Goal: Use online tool/utility: Utilize a website feature to perform a specific function

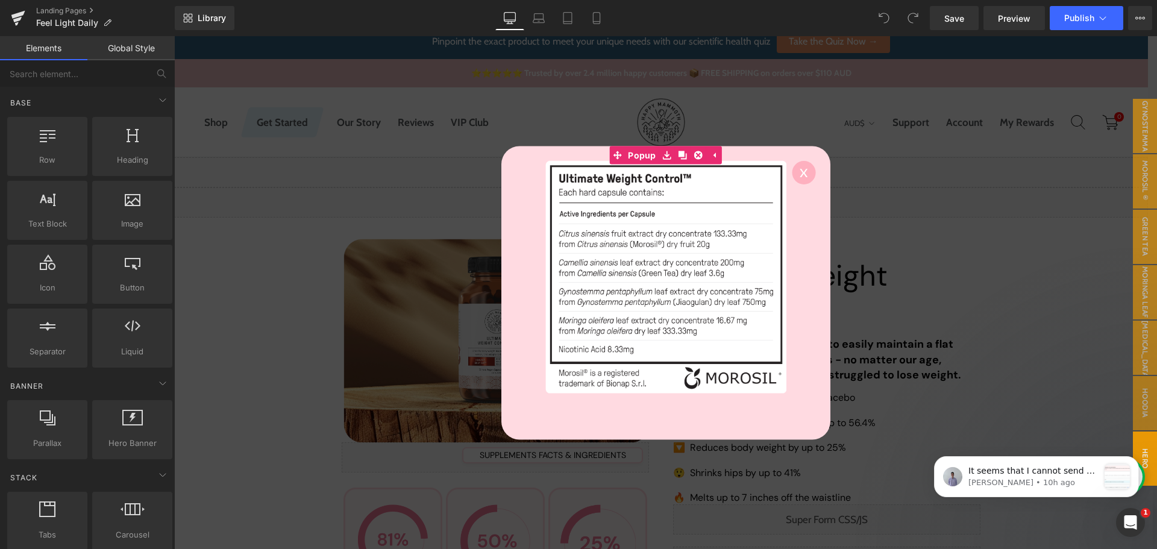
scroll to position [19, 0]
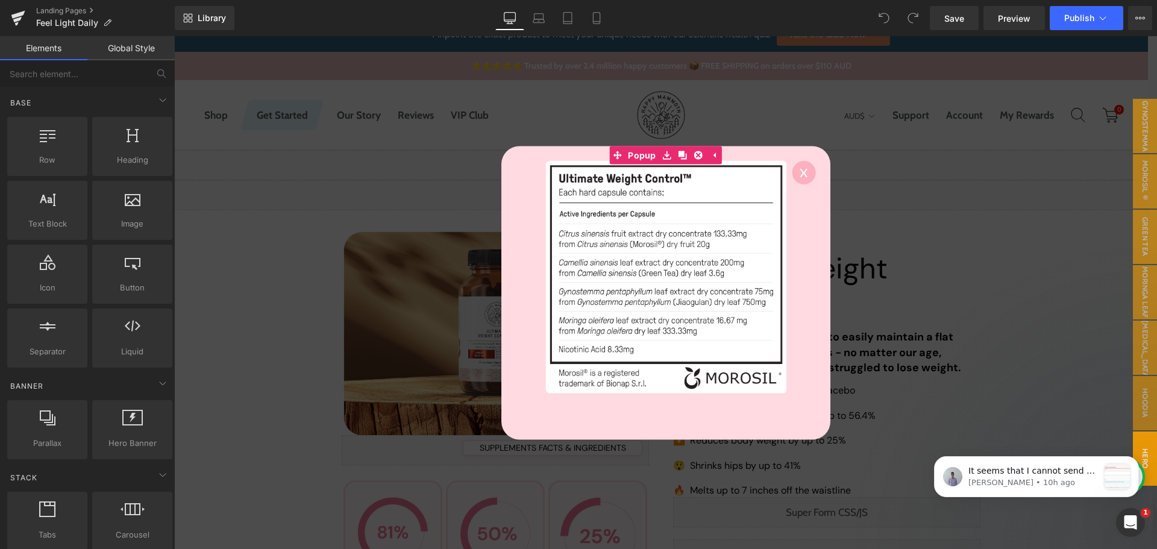
drag, startPoint x: 813, startPoint y: 166, endPoint x: 789, endPoint y: 172, distance: 25.0
click at [813, 166] on div "Image" at bounding box center [666, 293] width 329 height 294
click at [800, 168] on circle at bounding box center [804, 172] width 24 height 24
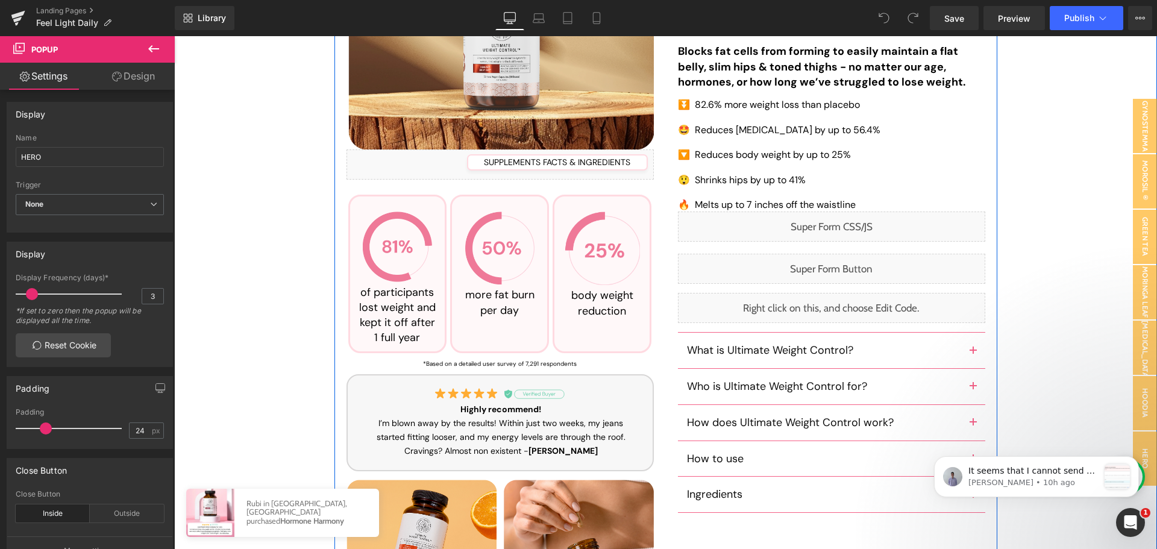
scroll to position [306, 0]
click at [843, 263] on div "Liquid" at bounding box center [831, 268] width 307 height 30
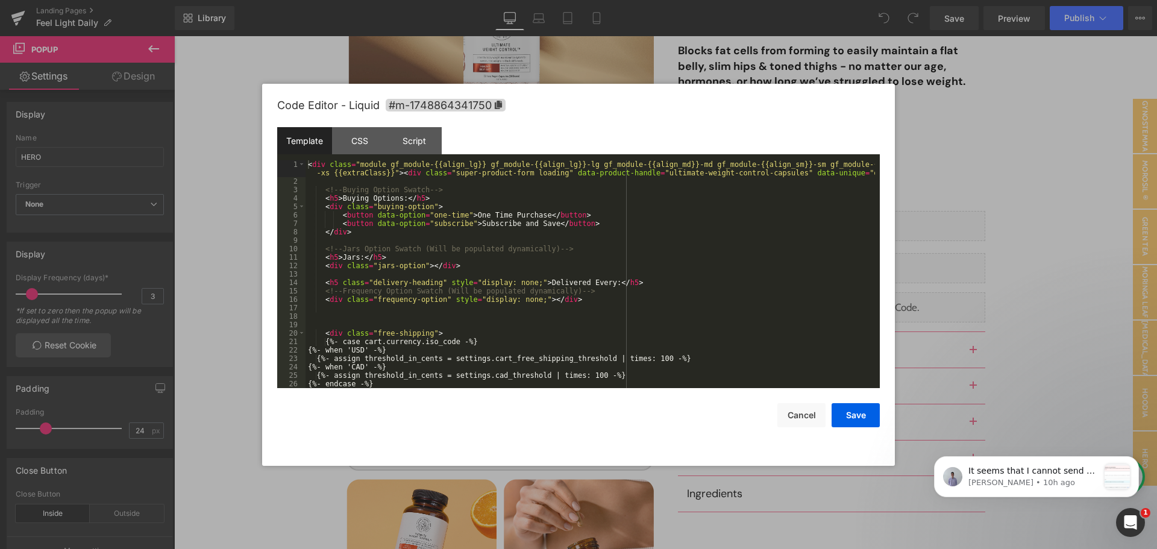
click at [704, 260] on div "< div class = "module gf_module-{{align_lg}} gf_module-{{align_lg}}-lg gf_modul…" at bounding box center [591, 286] width 570 height 253
click at [808, 406] on button "Cancel" at bounding box center [802, 415] width 48 height 24
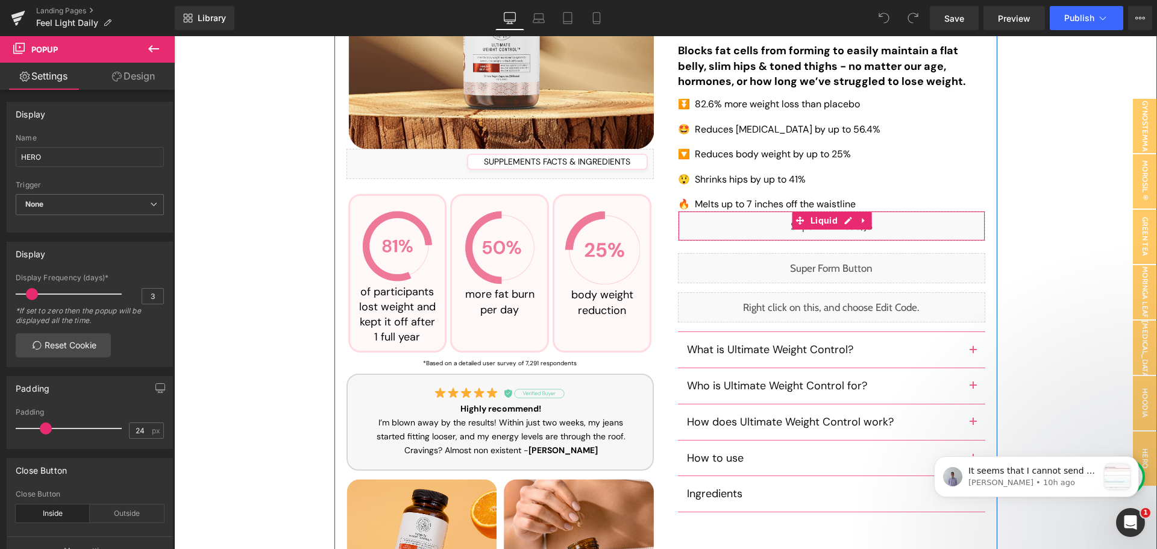
click at [841, 216] on div "Liquid" at bounding box center [831, 226] width 307 height 30
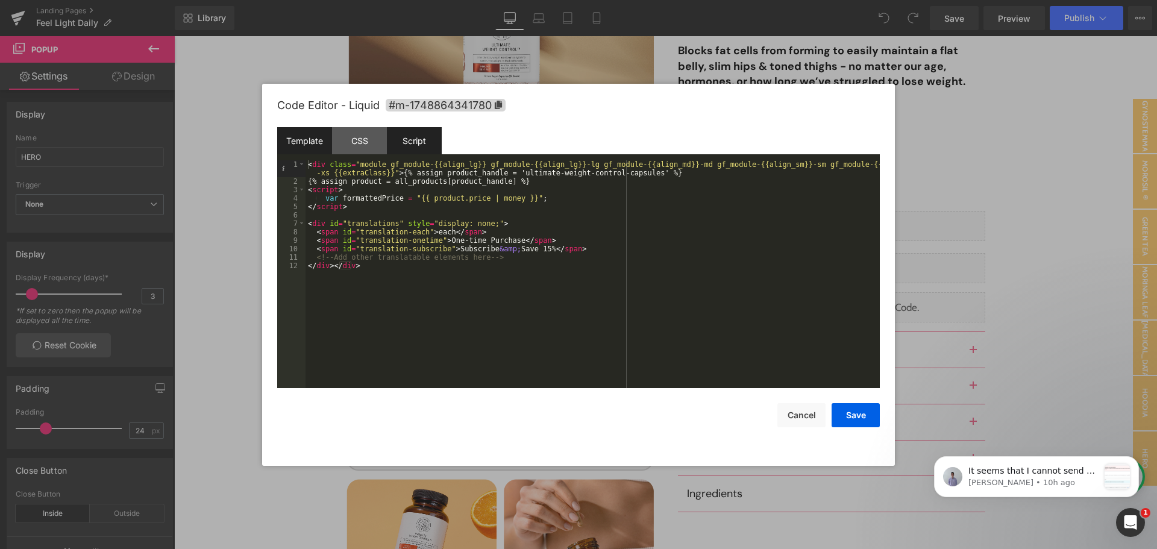
click at [426, 128] on div "Script" at bounding box center [414, 140] width 55 height 27
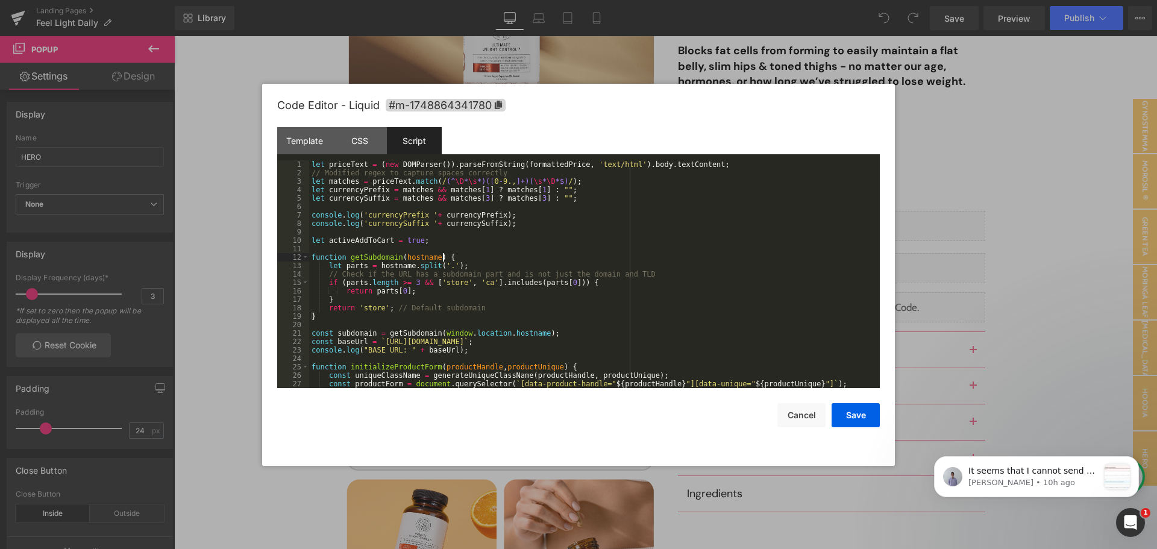
click at [596, 258] on div "let priceText = ( new DOMParser ( )) . parseFromString ( formattedPrice , 'text…" at bounding box center [592, 282] width 566 height 245
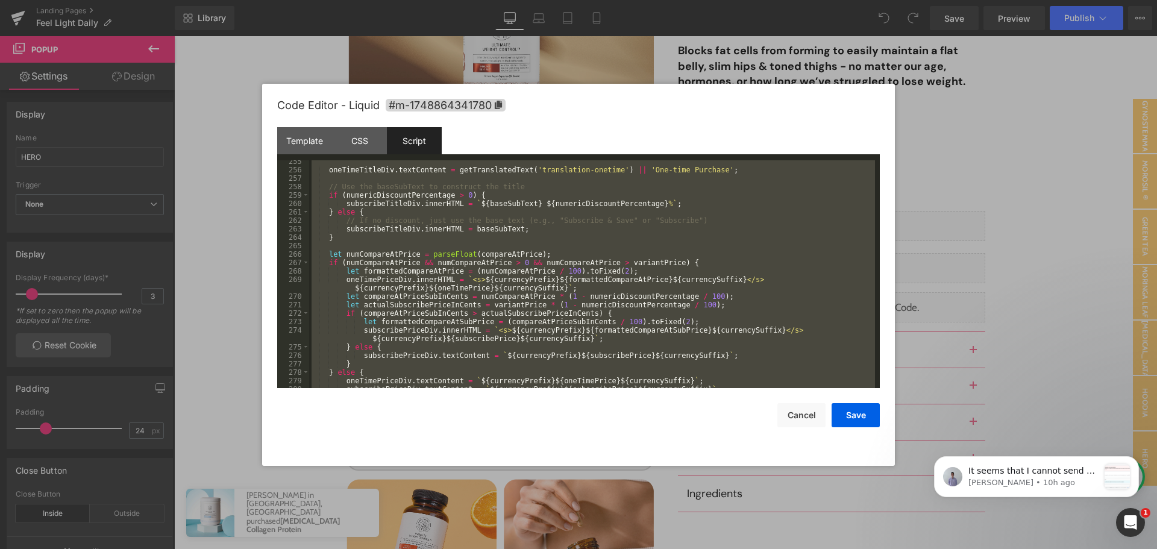
scroll to position [2173, 0]
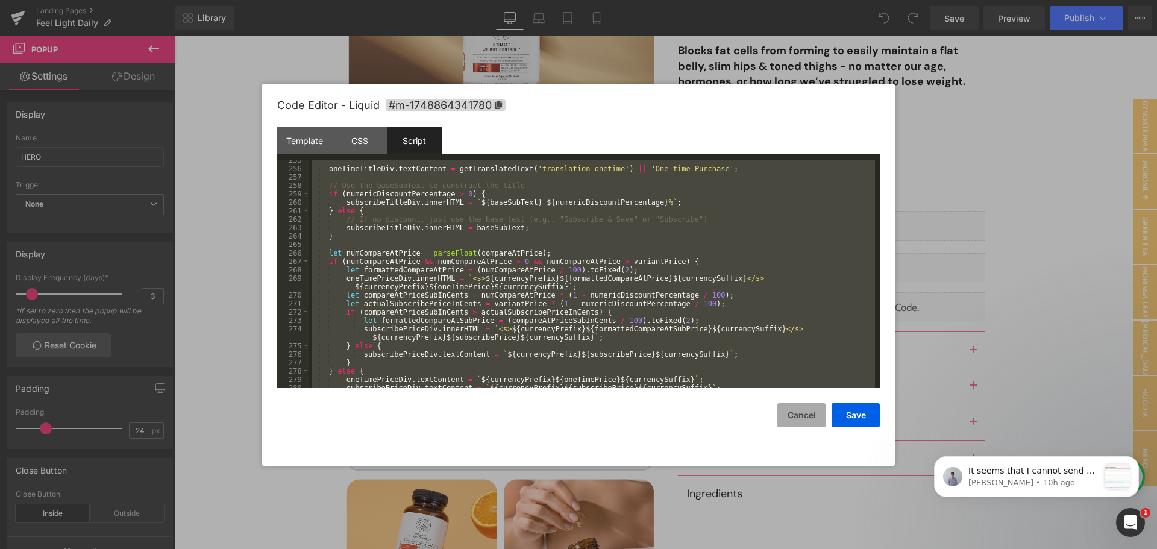
click at [809, 408] on button "Cancel" at bounding box center [802, 415] width 48 height 24
